Goal: Register for event/course

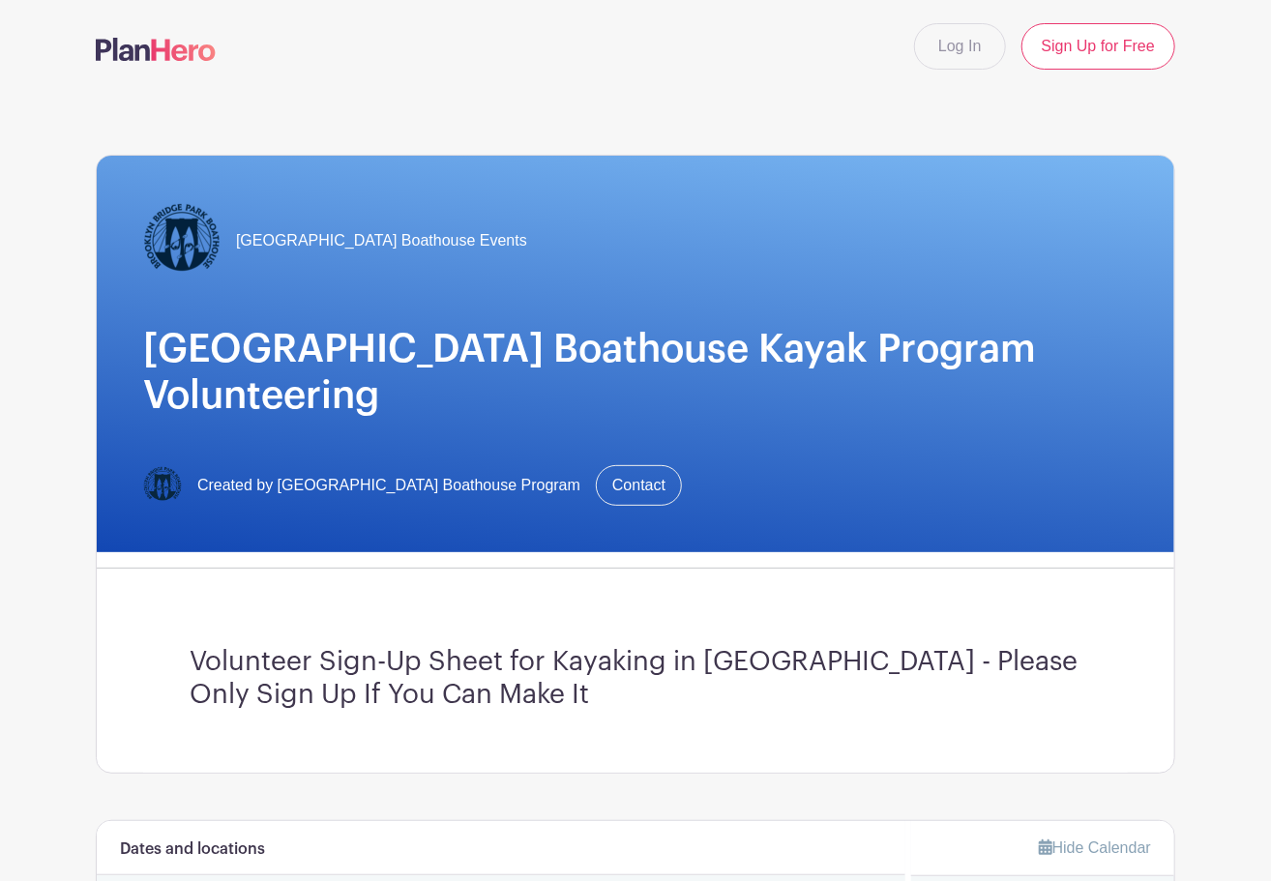
scroll to position [580, 0]
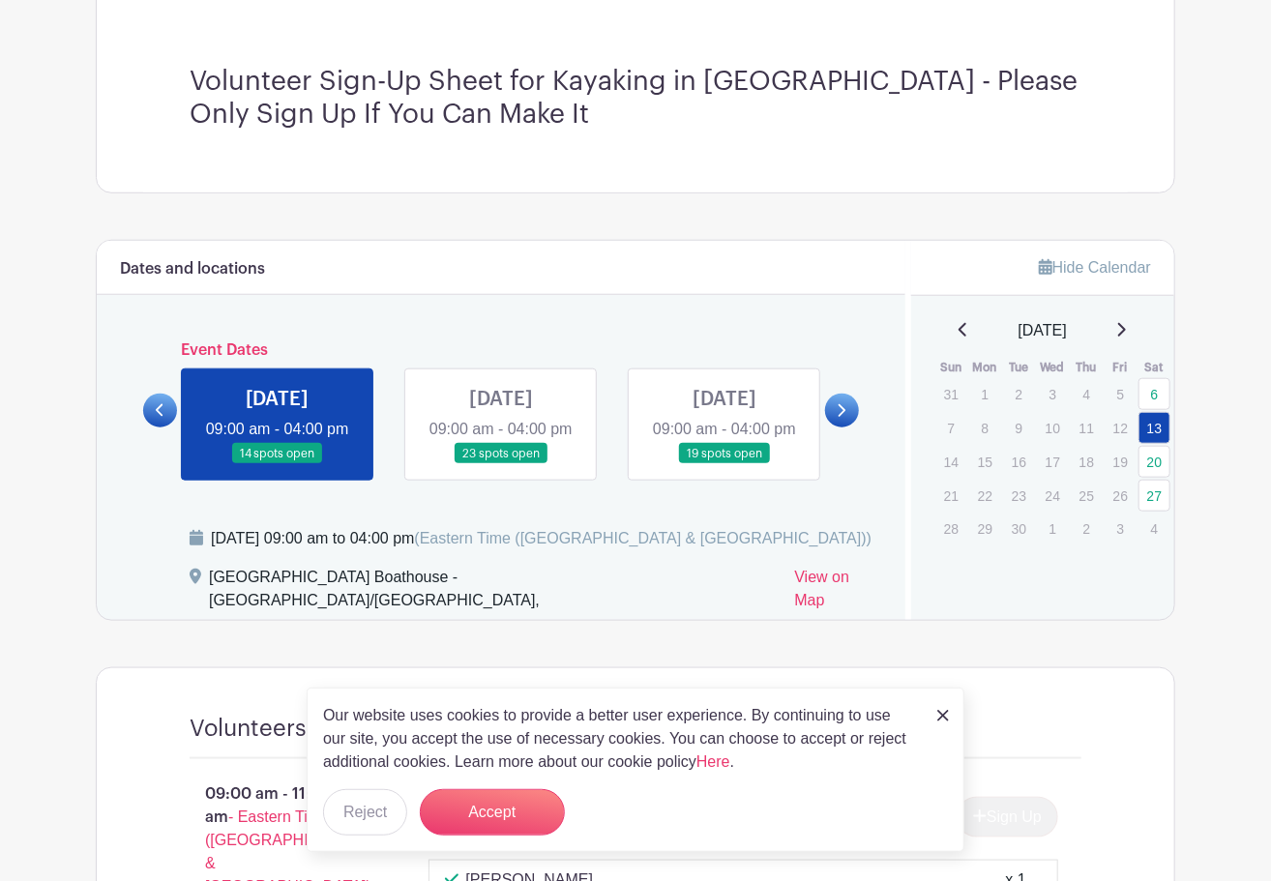
click at [501, 464] on link at bounding box center [501, 464] width 0 height 0
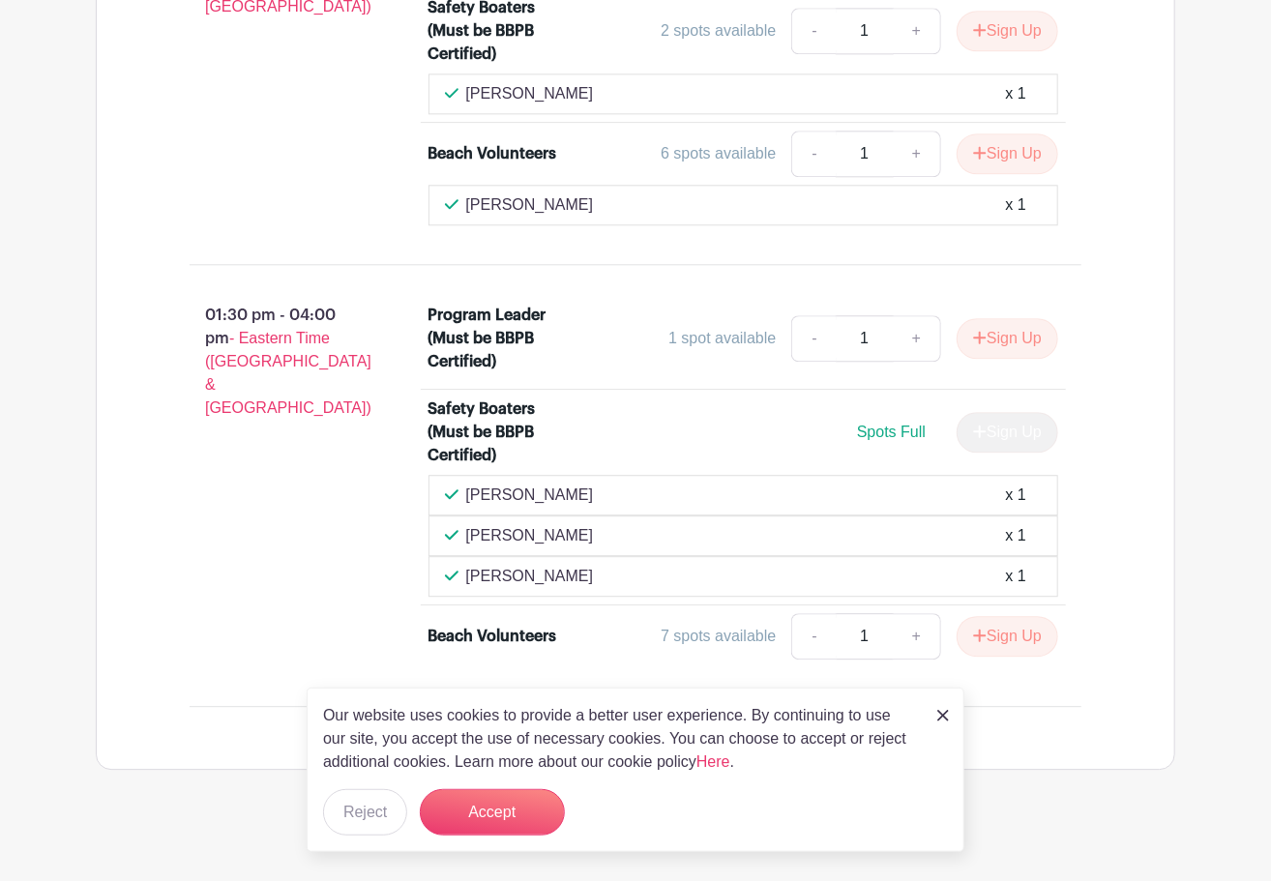
scroll to position [1991, 0]
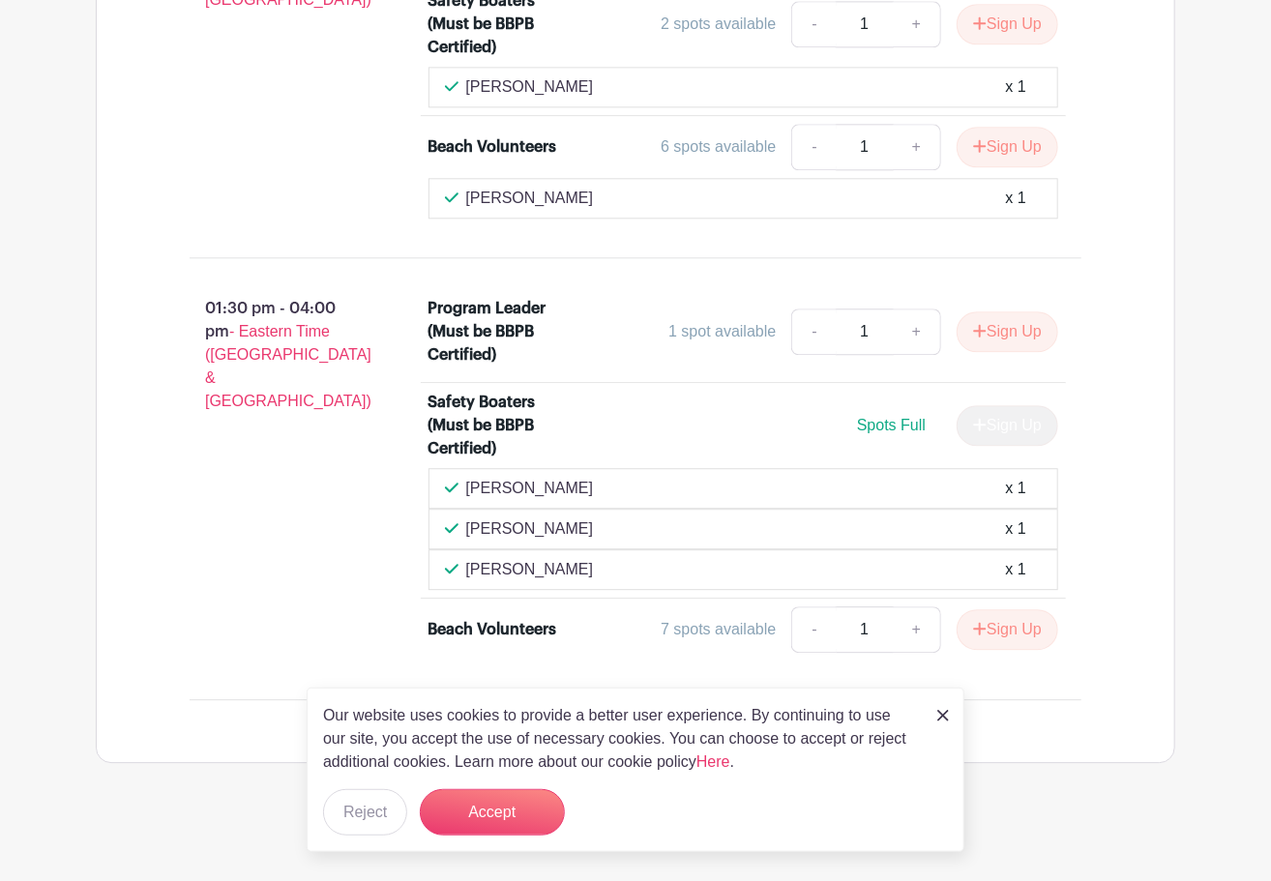
click at [948, 717] on img at bounding box center [943, 716] width 12 height 12
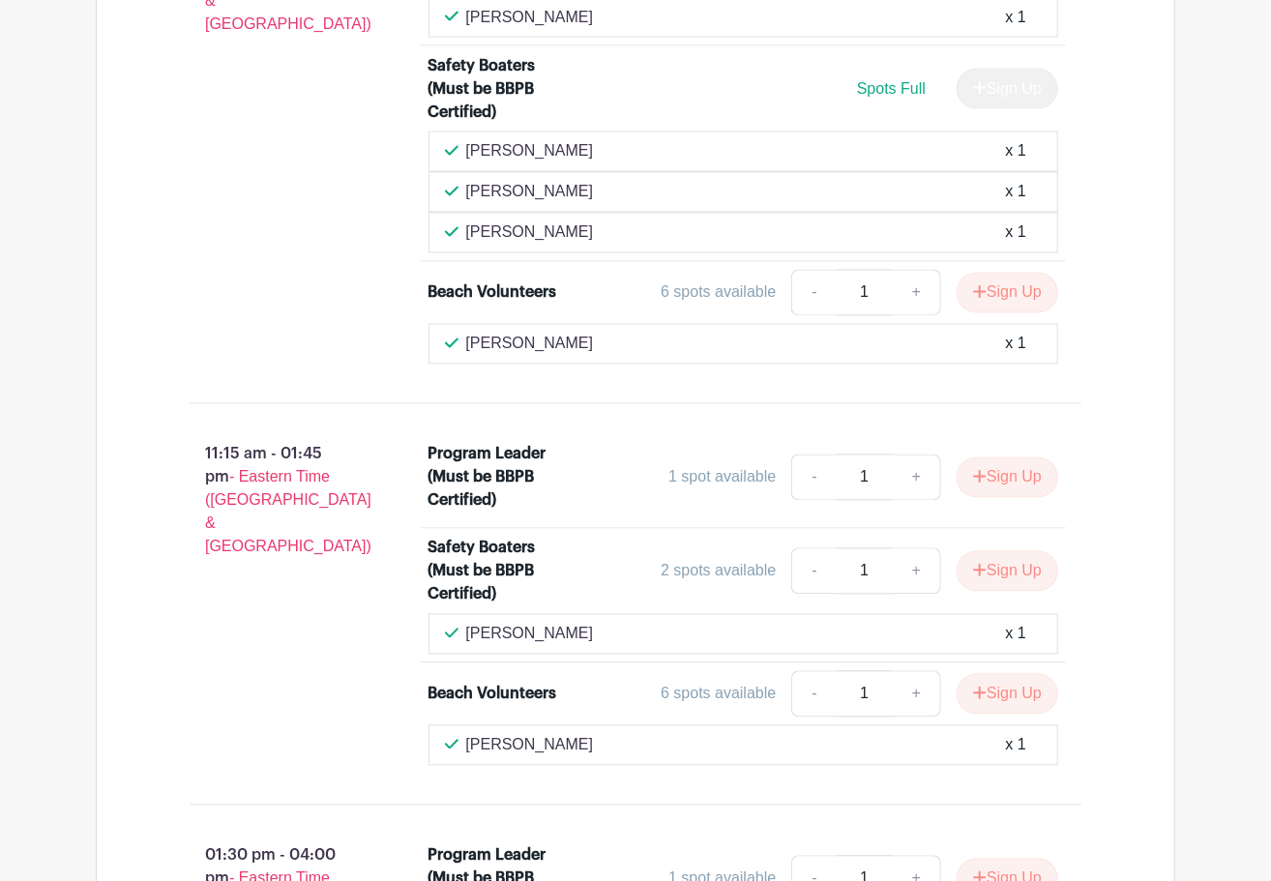
scroll to position [1410, 0]
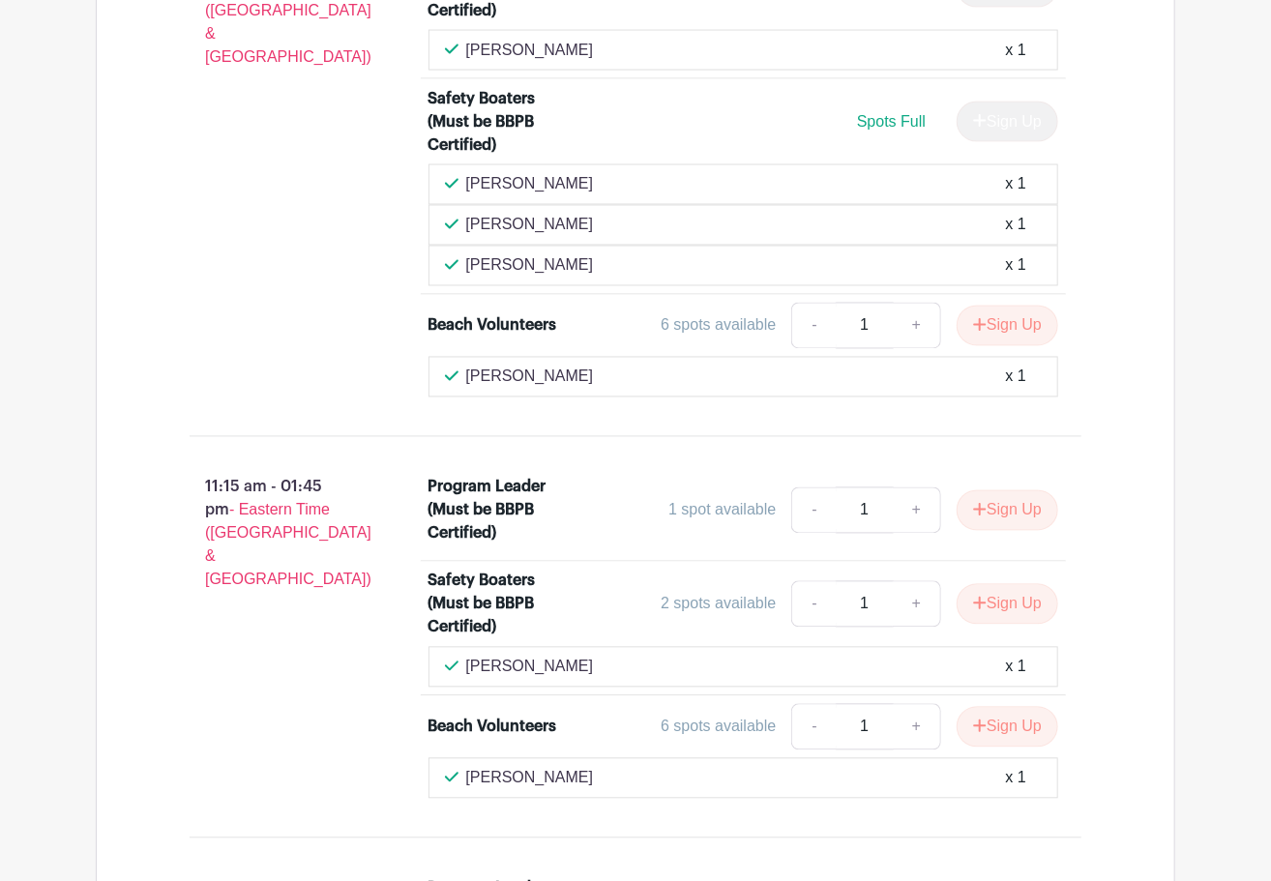
click at [1217, 528] on main "Log In Sign Up for Free [GEOGRAPHIC_DATA] Boathouse Events [GEOGRAPHIC_DATA] Bo…" at bounding box center [635, 27] width 1271 height 2875
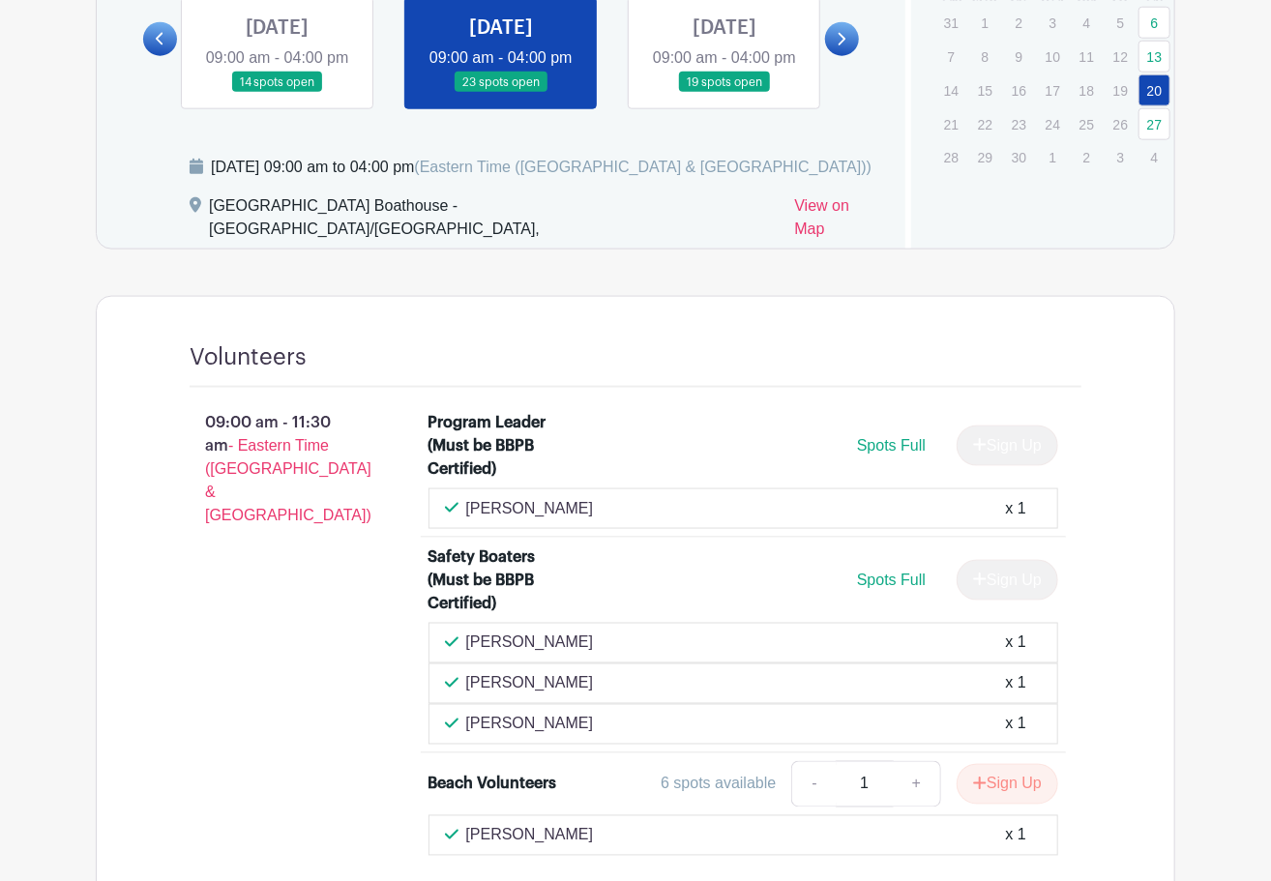
scroll to position [733, 0]
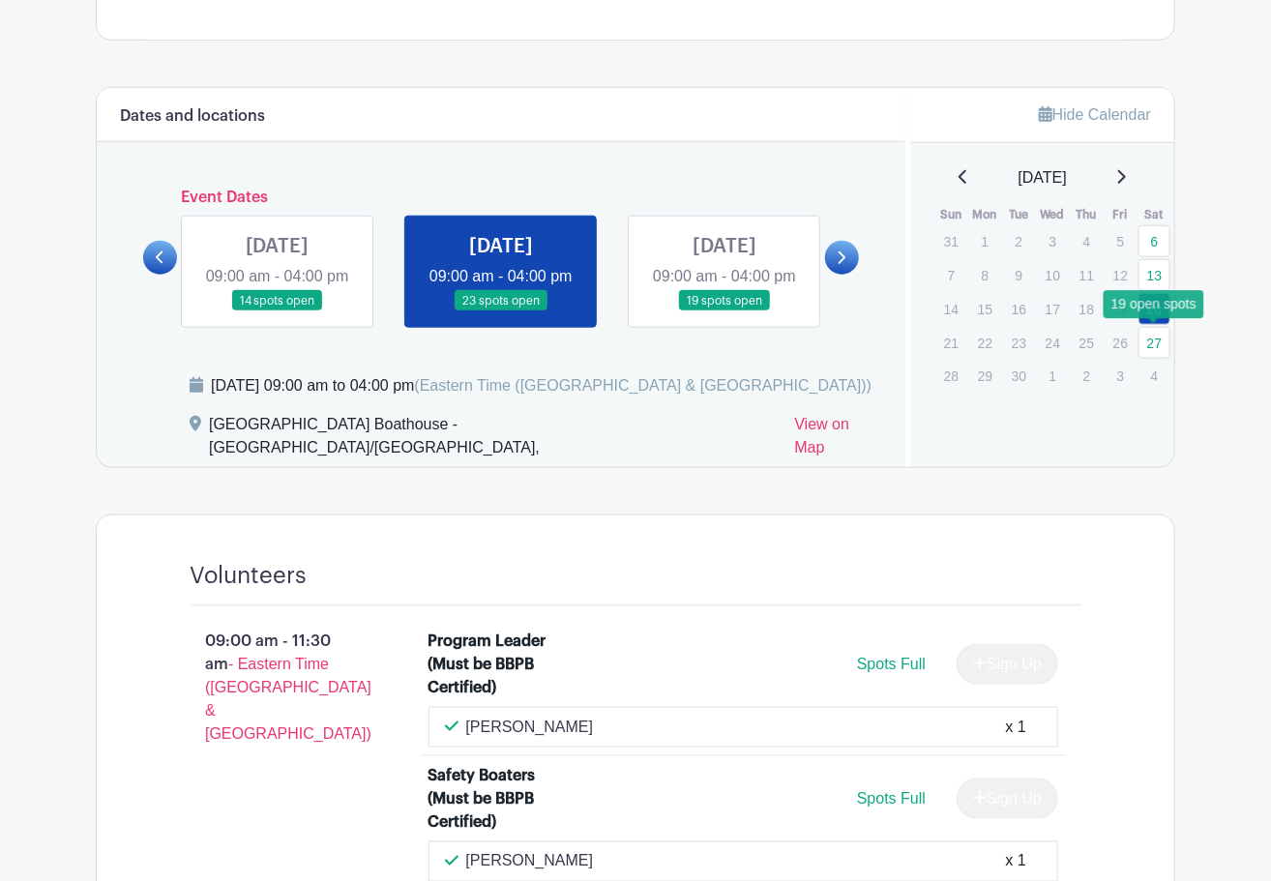
click at [1159, 339] on link "27" at bounding box center [1155, 343] width 32 height 32
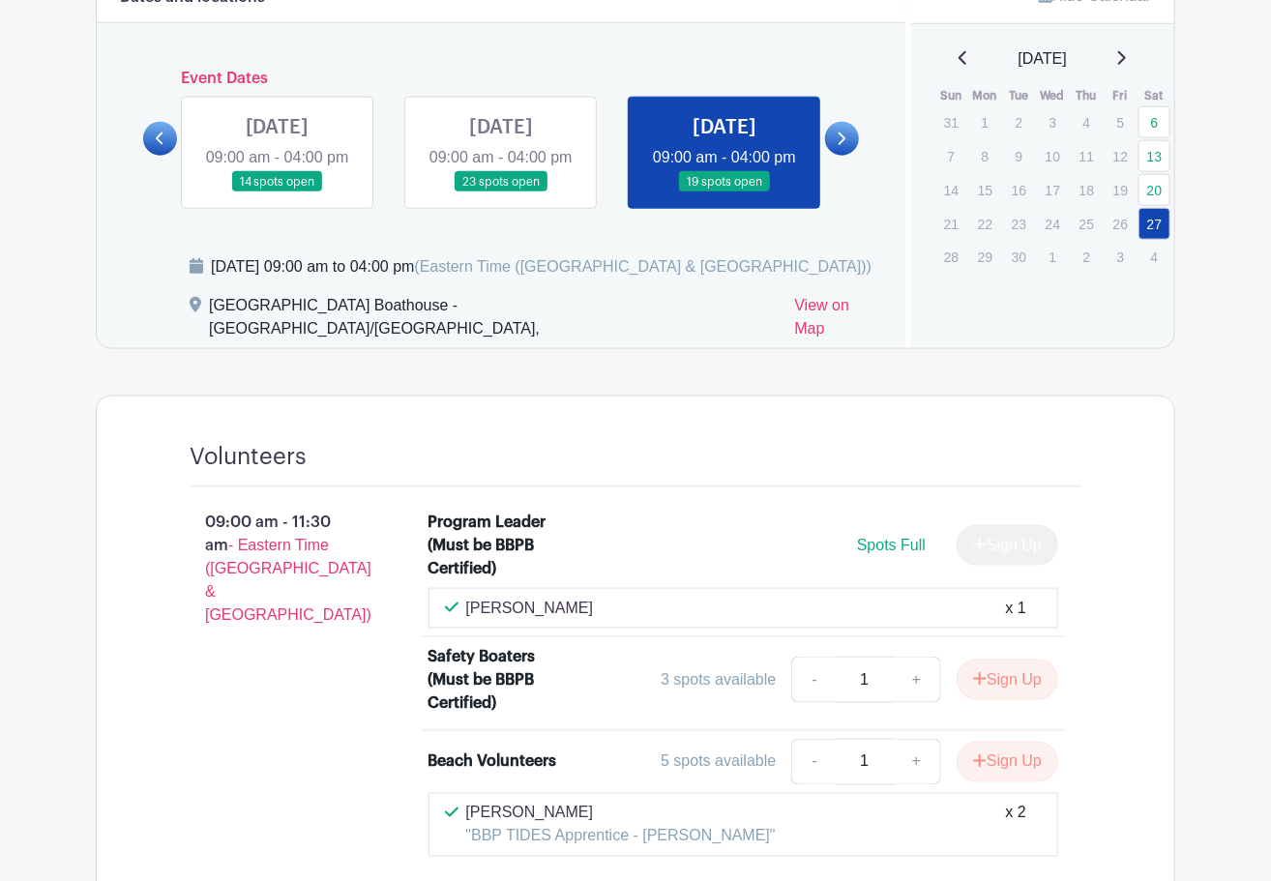
scroll to position [827, 0]
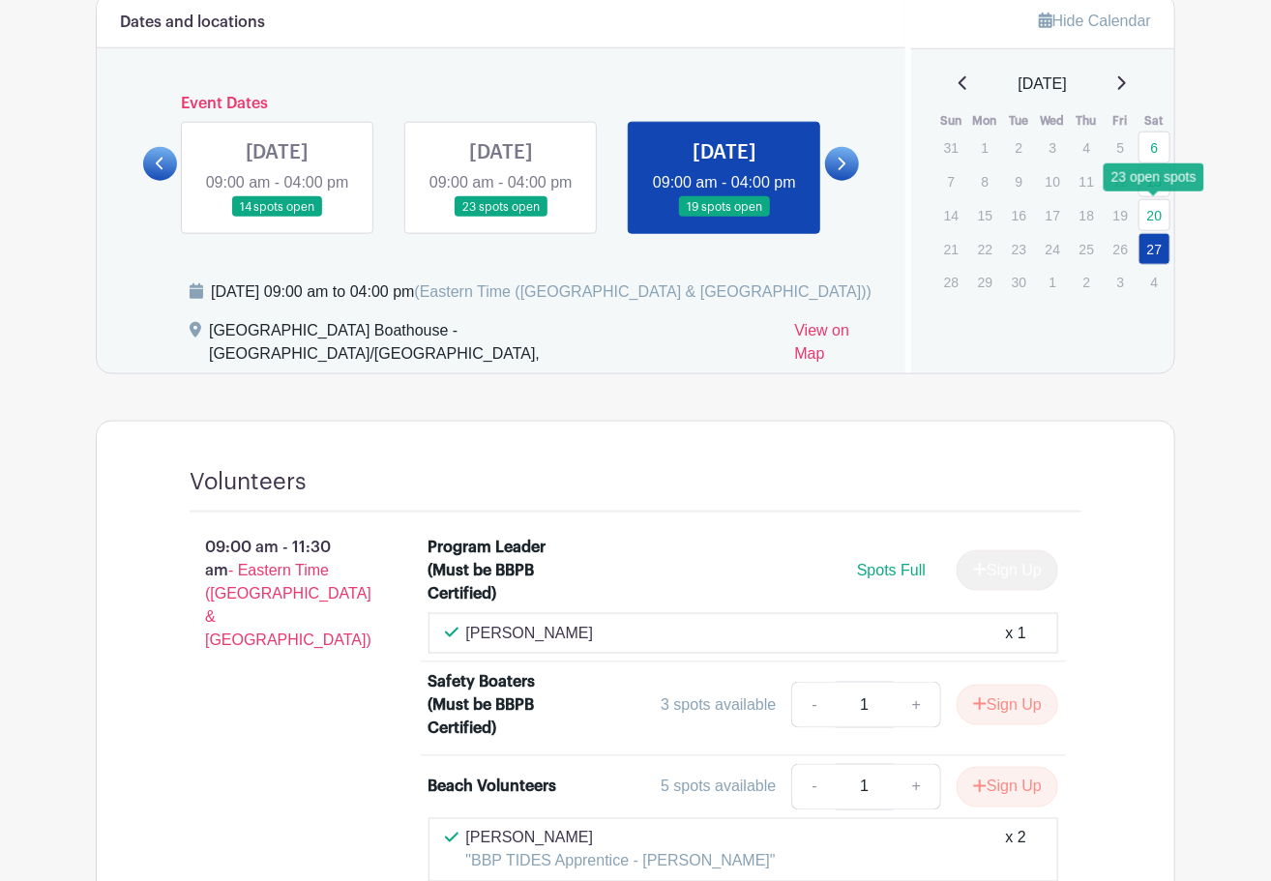
click at [1149, 204] on link "20" at bounding box center [1155, 215] width 32 height 32
